Goal: Task Accomplishment & Management: Manage account settings

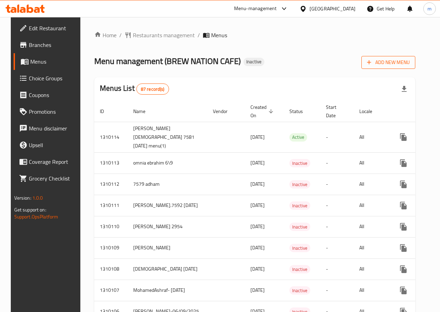
click at [389, 63] on span "Add New Menu" at bounding box center [388, 62] width 43 height 9
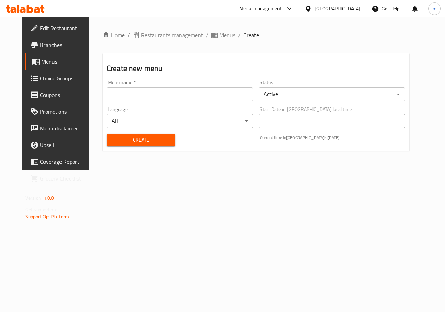
click at [154, 96] on input "text" at bounding box center [180, 94] width 146 height 14
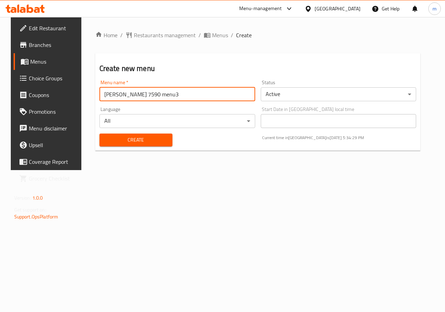
drag, startPoint x: 166, startPoint y: 93, endPoint x: 162, endPoint y: 94, distance: 4.3
click at [162, 94] on input "[PERSON_NAME] 7590 menu3" at bounding box center [177, 94] width 156 height 14
type input "[PERSON_NAME] 7590 menu4"
click at [275, 96] on body "​ Menu-management [GEOGRAPHIC_DATA] Get Help m Edit Restaurant Branches Menus C…" at bounding box center [222, 164] width 445 height 295
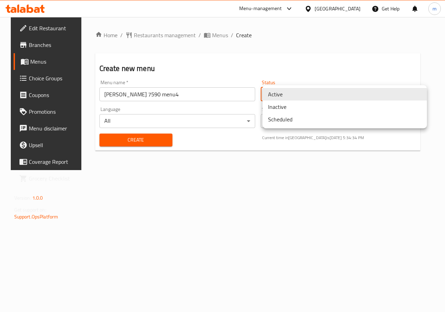
click at [281, 106] on li "Inactive" at bounding box center [345, 107] width 165 height 13
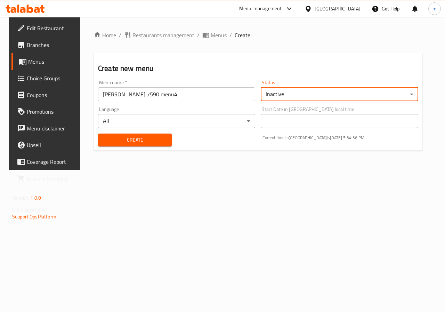
click at [152, 138] on span "Create" at bounding box center [135, 140] width 63 height 9
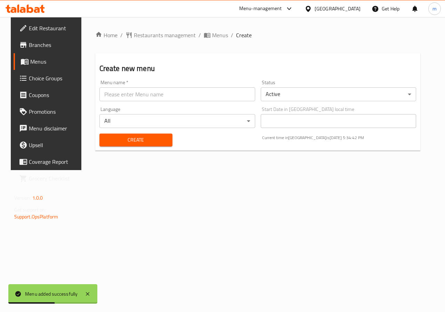
click at [30, 61] on span "Menus" at bounding box center [54, 61] width 49 height 8
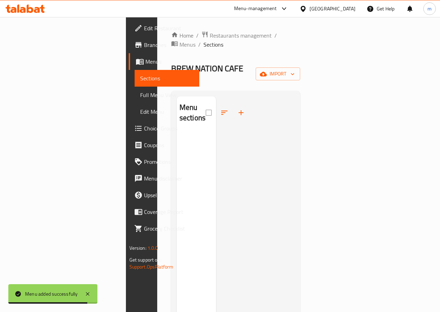
click at [301, 69] on div "Home / Restaurants management / Menus / Sections BREW NATION CAFE Inactive impo…" at bounding box center [235, 222] width 129 height 383
click at [295, 70] on span "import" at bounding box center [277, 74] width 33 height 9
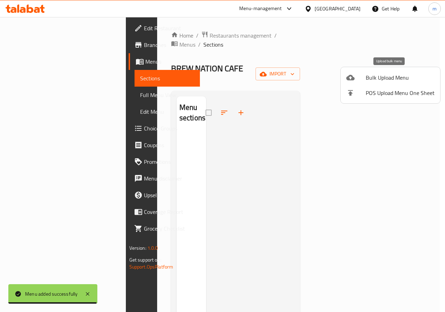
click at [375, 81] on span "Bulk Upload Menu" at bounding box center [400, 77] width 69 height 8
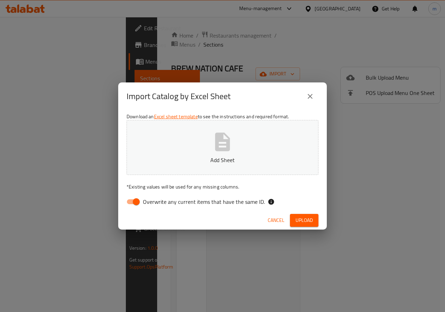
click at [232, 149] on icon "button" at bounding box center [222, 142] width 22 height 22
click at [137, 201] on input "Overwrite any current items that have the same ID." at bounding box center [137, 201] width 40 height 13
checkbox input "false"
click at [301, 218] on span "Upload" at bounding box center [304, 220] width 17 height 9
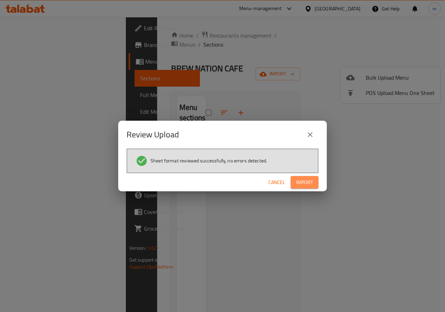
click at [316, 182] on button "Import" at bounding box center [305, 182] width 28 height 13
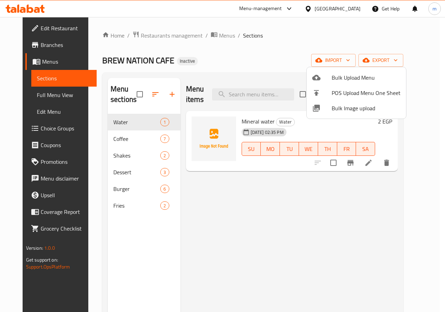
click at [120, 139] on div at bounding box center [222, 156] width 445 height 312
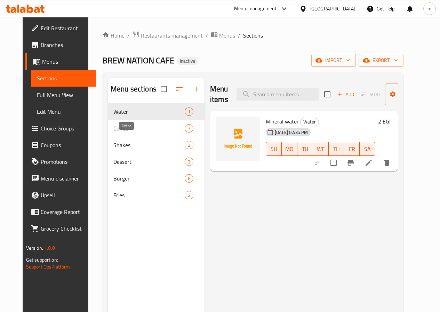
click at [123, 133] on span "Coffee" at bounding box center [148, 128] width 71 height 8
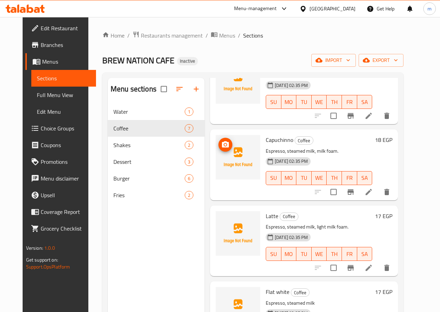
scroll to position [248, 0]
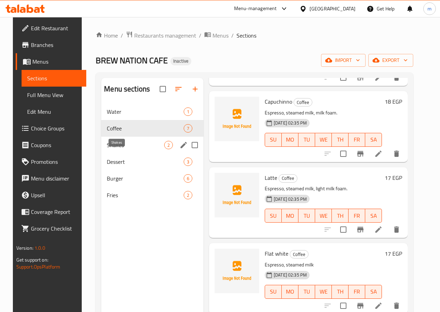
click at [107, 149] on span "Shakes" at bounding box center [135, 145] width 57 height 8
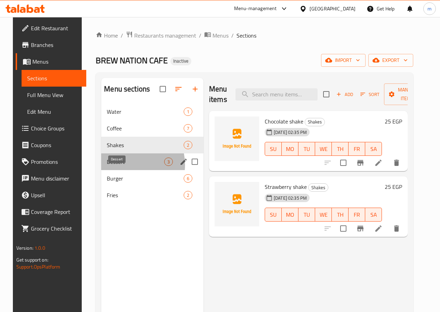
click at [120, 166] on span "Dessert" at bounding box center [135, 162] width 57 height 8
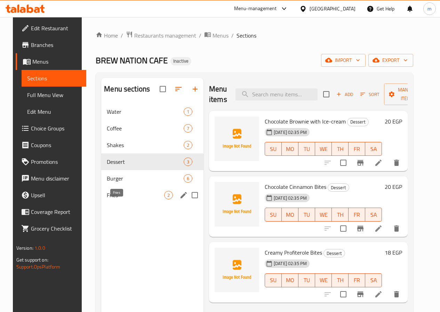
click at [112, 199] on span "Fries" at bounding box center [135, 195] width 57 height 8
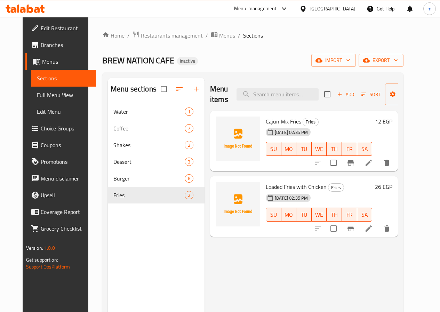
click at [346, 187] on h6 "Loaded Fries with Chicken Fries" at bounding box center [319, 187] width 106 height 10
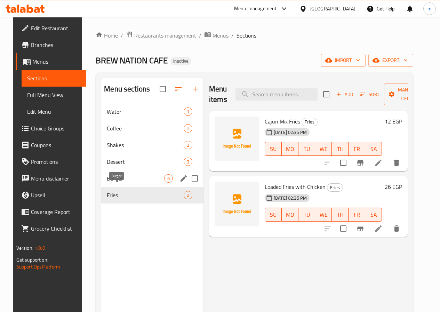
click at [117, 183] on span "Burger" at bounding box center [135, 178] width 57 height 8
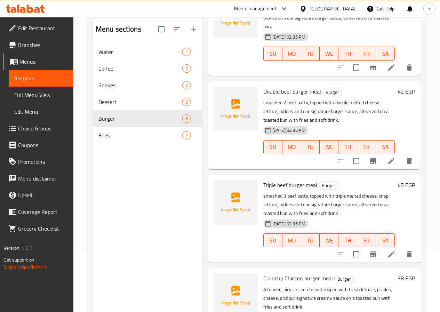
scroll to position [97, 0]
